Goal: Transaction & Acquisition: Purchase product/service

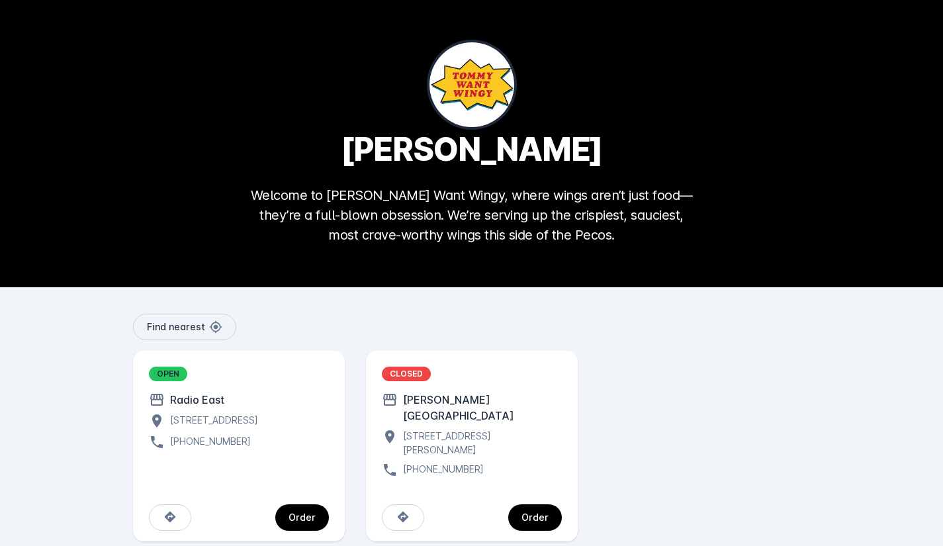
scroll to position [6, 0]
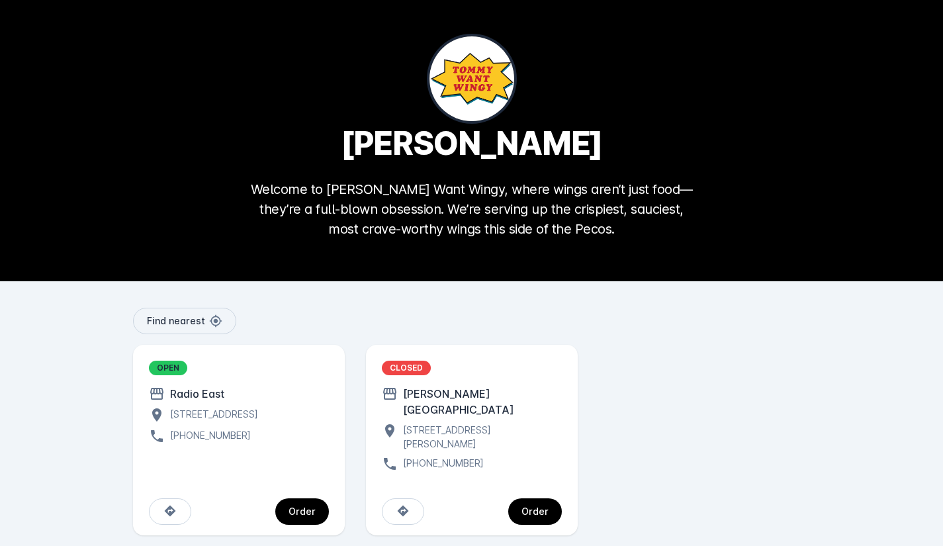
click at [201, 404] on div "OPEN Radio [GEOGRAPHIC_DATA][STREET_ADDRESS][GEOGRAPHIC_DATA] [PHONE_NUMBER]" at bounding box center [239, 402] width 180 height 83
click at [328, 504] on div "Order" at bounding box center [239, 512] width 212 height 48
click at [314, 502] on span "continue" at bounding box center [302, 512] width 54 height 32
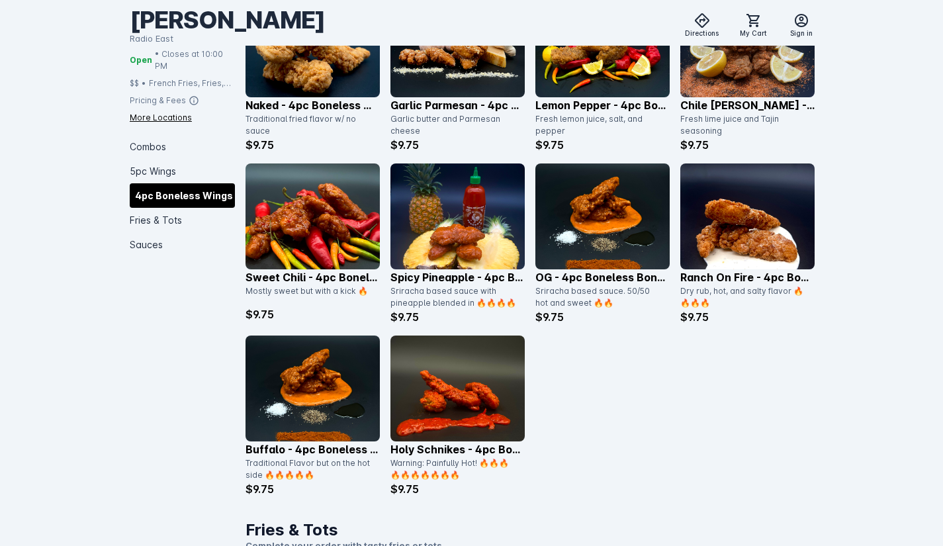
scroll to position [1198, 0]
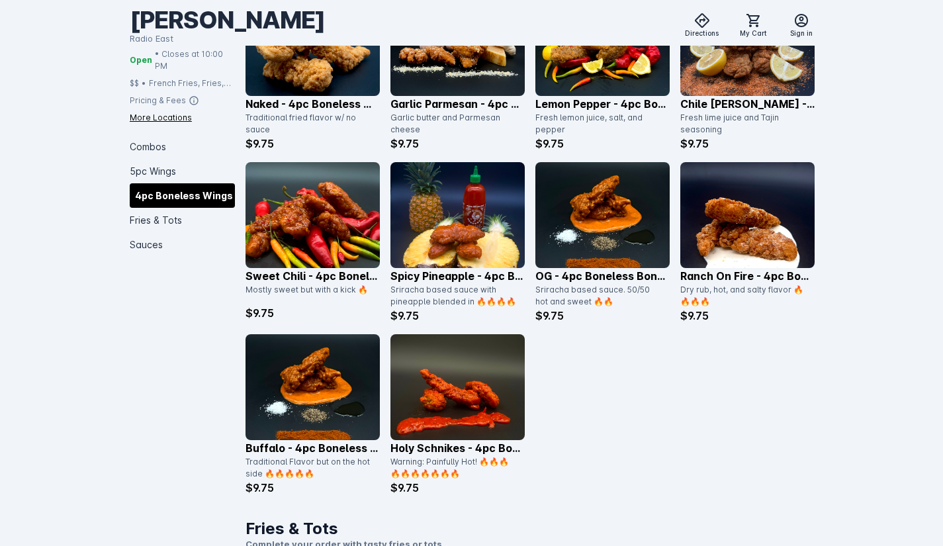
click at [446, 429] on img at bounding box center [457, 387] width 134 height 106
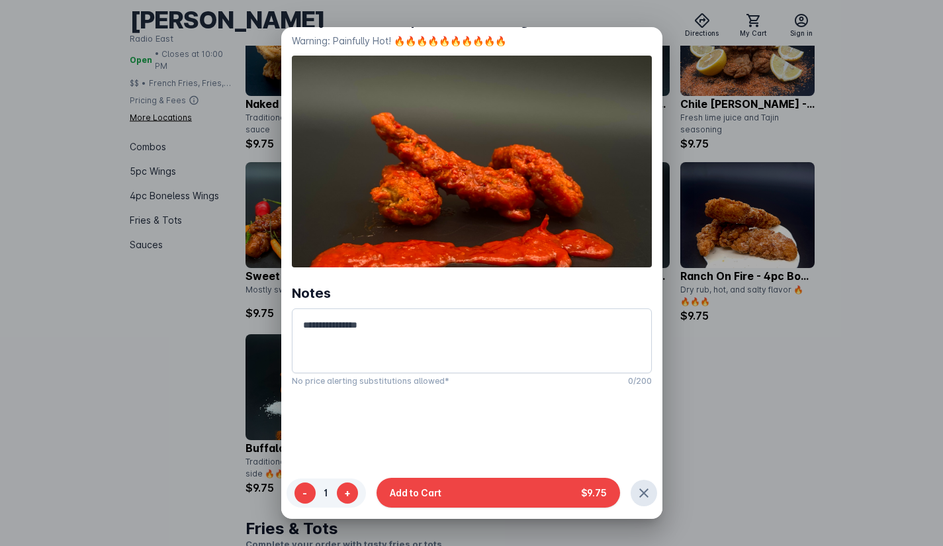
scroll to position [100, 0]
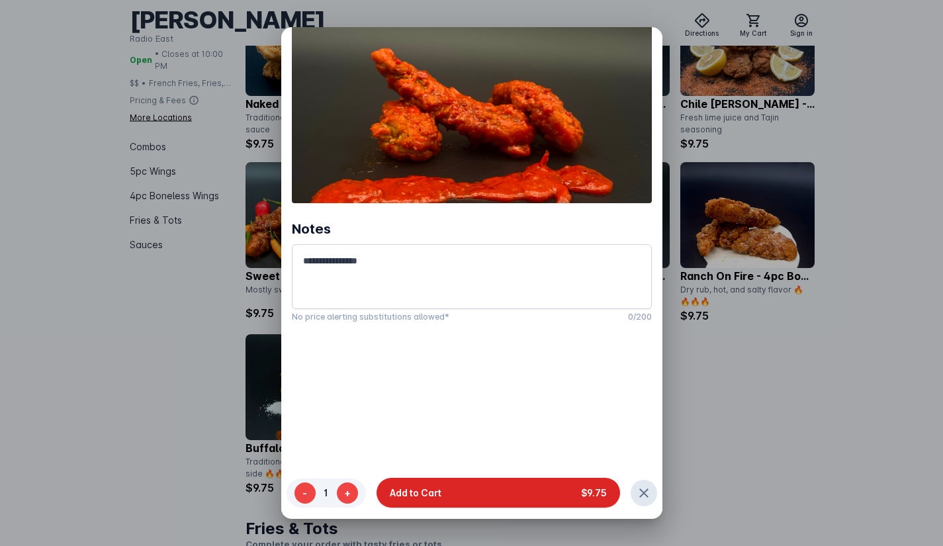
click at [498, 483] on button "Add to Cart $9.75" at bounding box center [499, 493] width 244 height 30
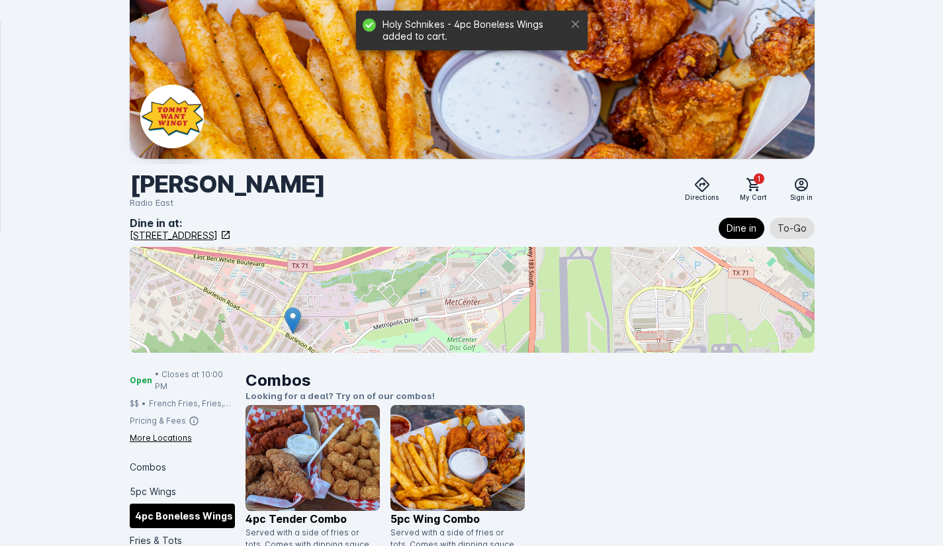
scroll to position [1198, 0]
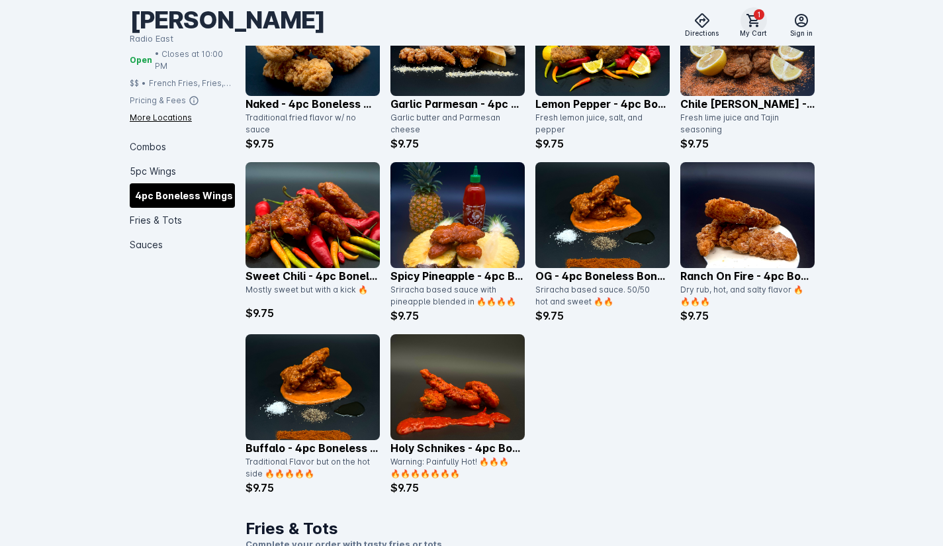
click at [758, 19] on span "1" at bounding box center [759, 14] width 11 height 11
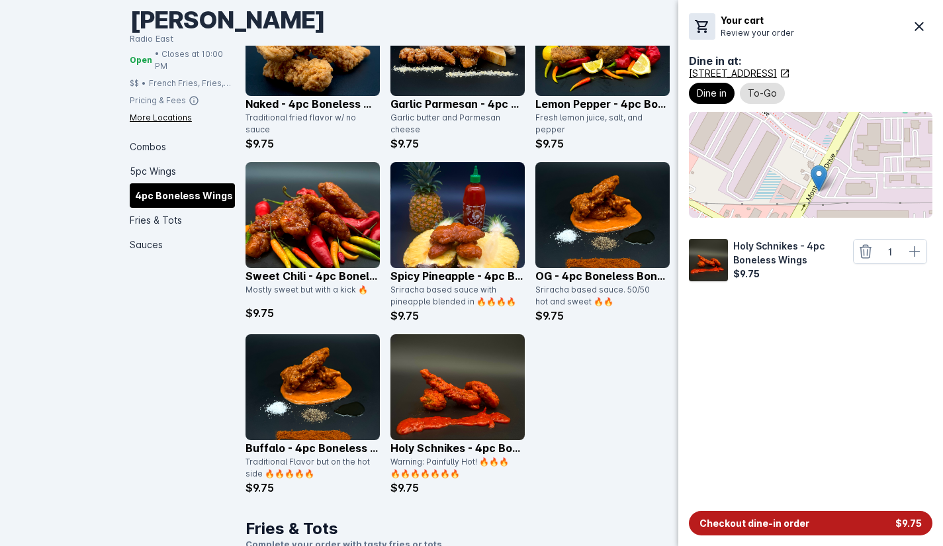
click at [864, 519] on button "Checkout dine-in order $9.75" at bounding box center [811, 523] width 244 height 24
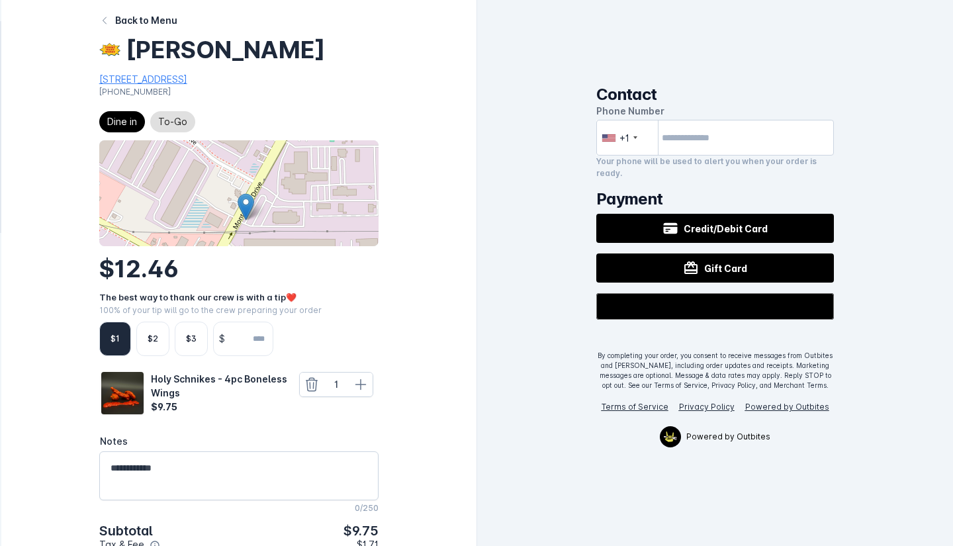
scroll to position [75, 0]
